Goal: Task Accomplishment & Management: Manage account settings

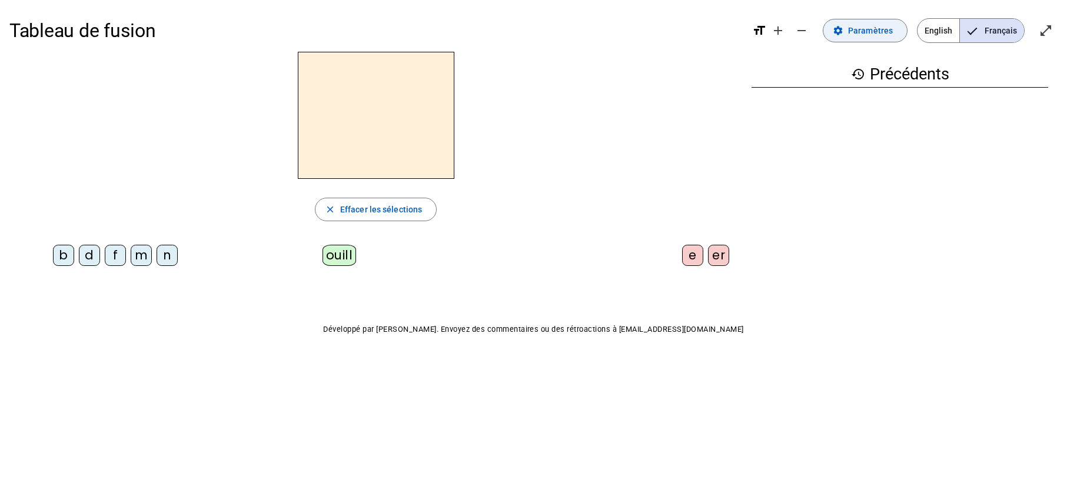
click at [875, 26] on span "Paramètres" at bounding box center [870, 31] width 45 height 14
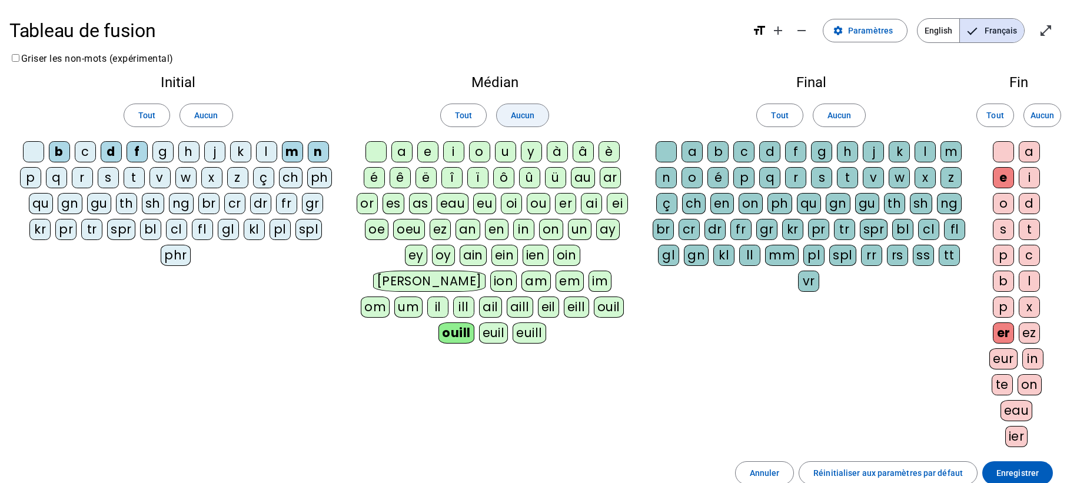
click at [511, 121] on span "Aucun" at bounding box center [523, 115] width 24 height 14
click at [209, 115] on span "Aucun" at bounding box center [206, 115] width 24 height 14
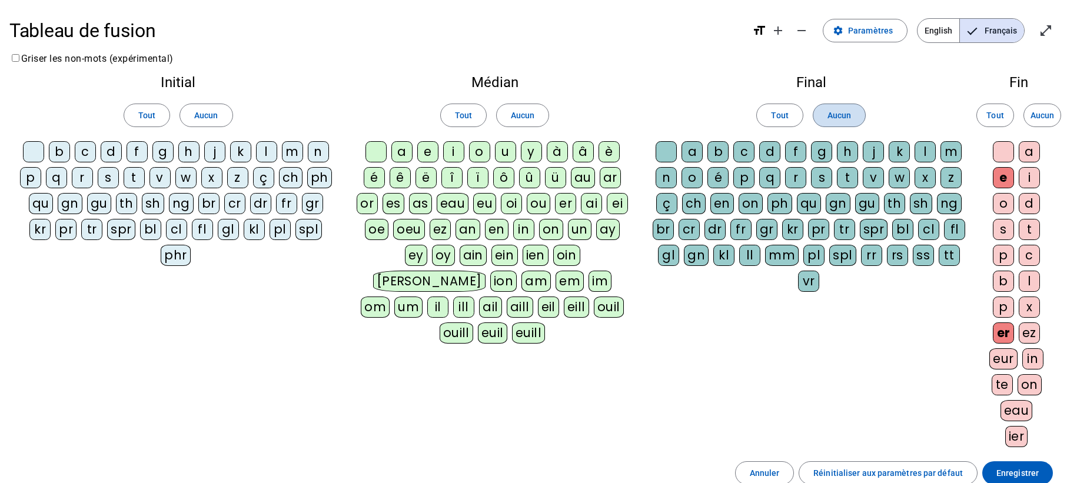
click at [827, 120] on span "Aucun" at bounding box center [839, 115] width 24 height 14
click at [1038, 118] on span "Aucun" at bounding box center [1042, 115] width 24 height 14
click at [133, 177] on div "t" at bounding box center [134, 177] width 21 height 21
click at [218, 152] on div "j" at bounding box center [214, 151] width 21 height 21
click at [112, 154] on div "d" at bounding box center [111, 151] width 21 height 21
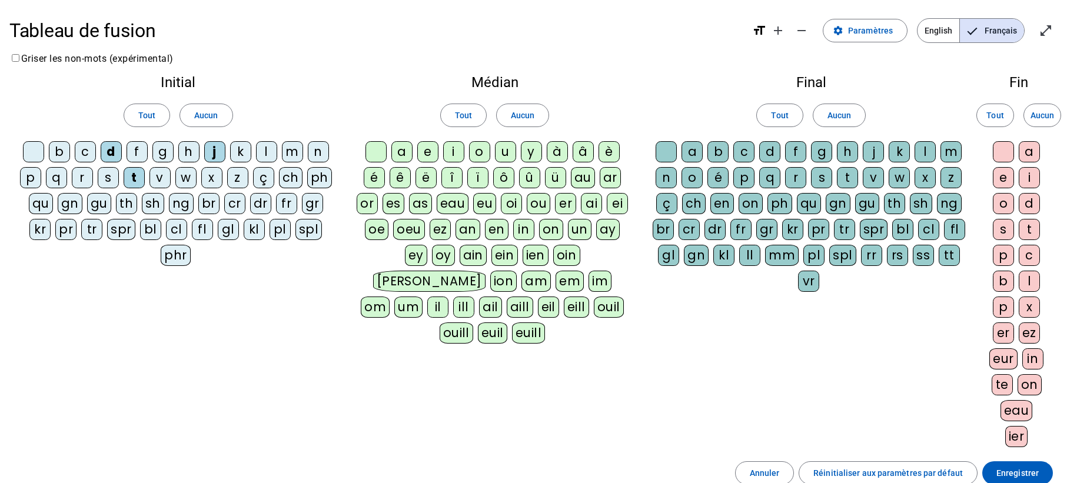
click at [291, 155] on div "m" at bounding box center [292, 151] width 21 height 21
click at [271, 151] on div "l" at bounding box center [266, 151] width 21 height 21
click at [406, 155] on div "a" at bounding box center [401, 151] width 21 height 21
click at [425, 151] on div "e" at bounding box center [427, 151] width 21 height 21
click at [744, 152] on div "c" at bounding box center [743, 151] width 21 height 21
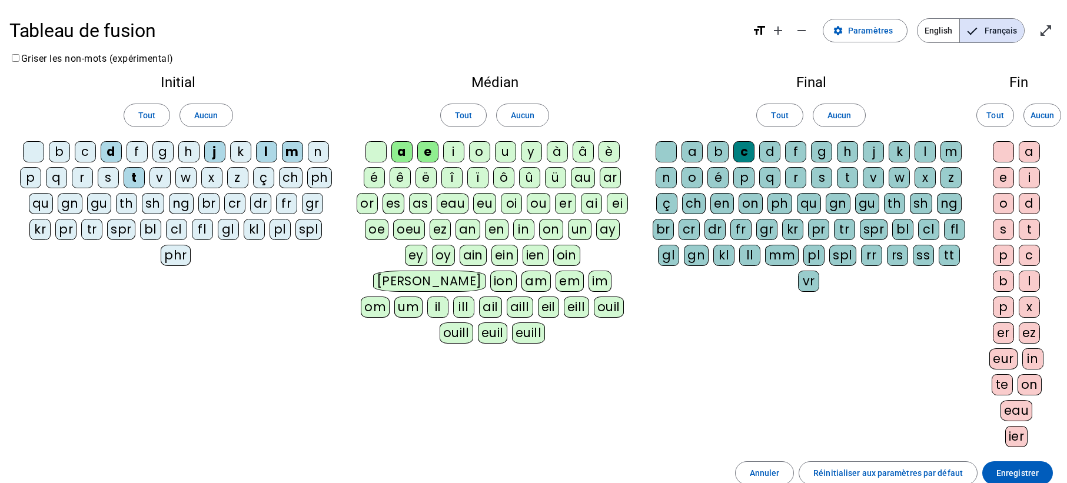
click at [31, 151] on div at bounding box center [33, 151] width 21 height 21
click at [381, 151] on div at bounding box center [375, 151] width 21 height 21
click at [671, 152] on div at bounding box center [665, 151] width 21 height 21
click at [1030, 472] on span "Enregistrer" at bounding box center [1017, 473] width 42 height 14
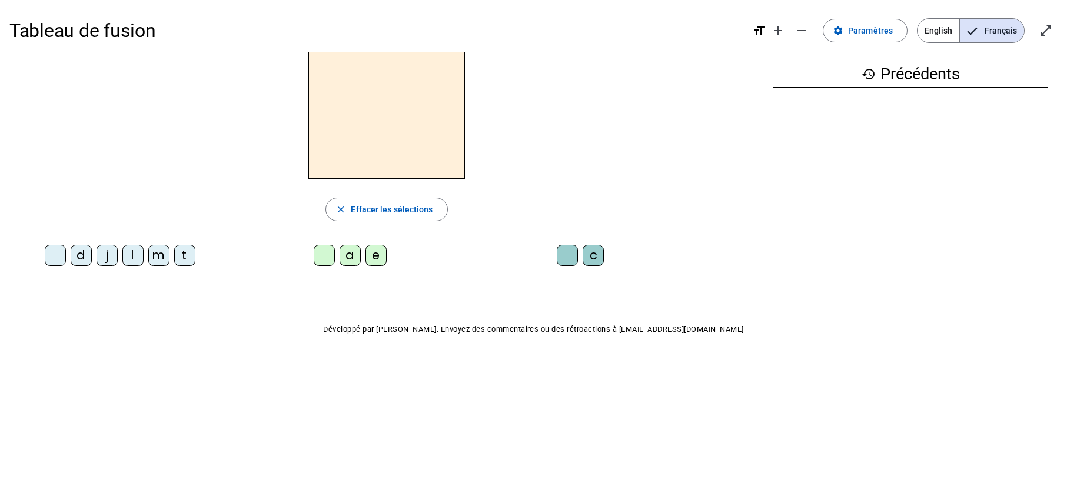
click at [183, 256] on div "t" at bounding box center [184, 255] width 21 height 21
click at [345, 259] on div "a" at bounding box center [349, 255] width 21 height 21
click at [595, 259] on div "c" at bounding box center [592, 255] width 21 height 21
click at [569, 256] on div at bounding box center [566, 255] width 21 height 21
click at [372, 258] on div "e" at bounding box center [375, 255] width 21 height 21
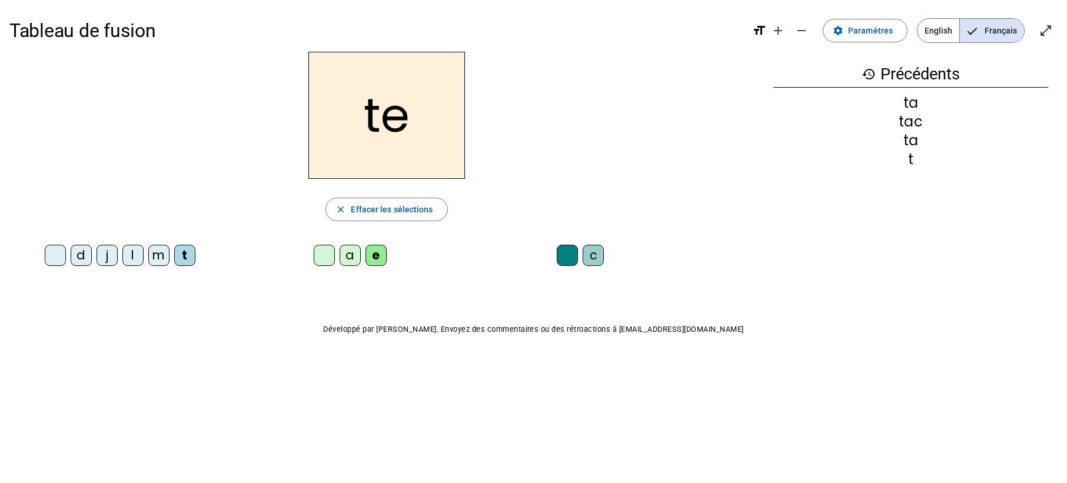
click at [349, 260] on div "a" at bounding box center [349, 255] width 21 height 21
click at [137, 256] on div "l" at bounding box center [132, 255] width 21 height 21
click at [375, 258] on div "e" at bounding box center [375, 255] width 21 height 21
click at [350, 256] on div "a" at bounding box center [349, 255] width 21 height 21
click at [587, 259] on div "c" at bounding box center [592, 255] width 21 height 21
